Goal: Information Seeking & Learning: Learn about a topic

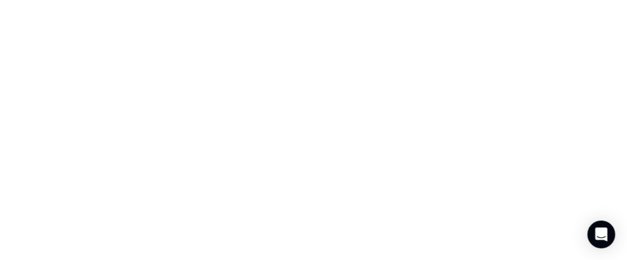
scroll to position [114, 0]
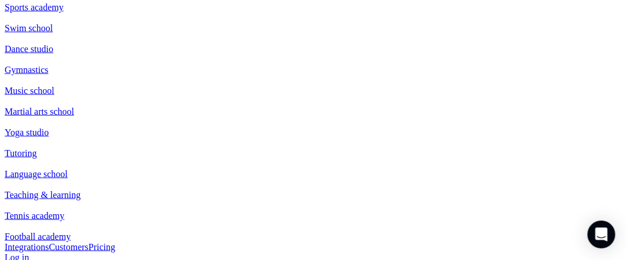
scroll to position [519, 0]
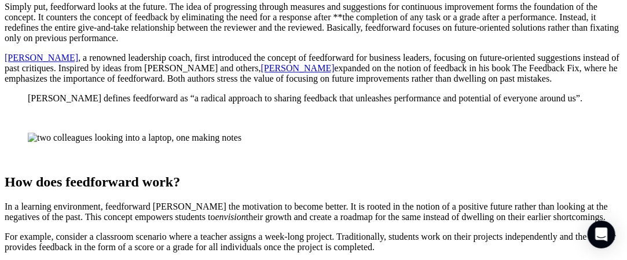
scroll to position [1042, 0]
